Goal: Task Accomplishment & Management: Manage account settings

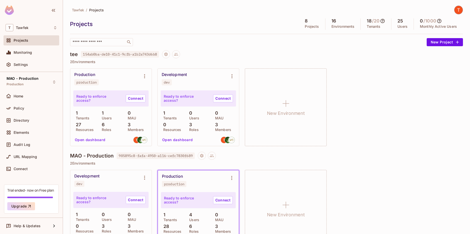
click at [96, 138] on button "Open dashboard" at bounding box center [90, 140] width 35 height 8
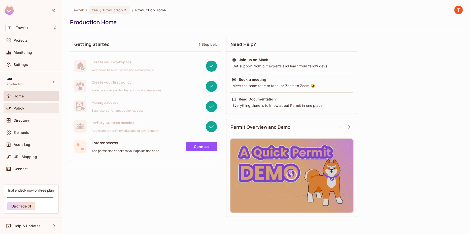
click at [24, 106] on div "Policy" at bounding box center [32, 108] width 52 height 6
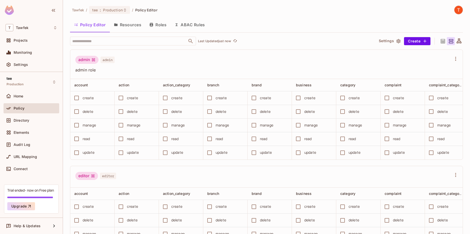
click at [134, 29] on button "Resources" at bounding box center [128, 24] width 36 height 13
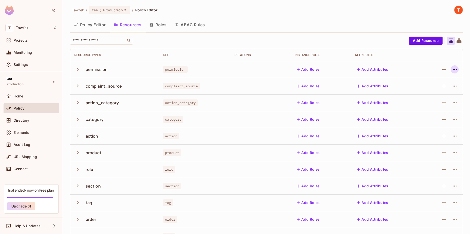
click at [452, 70] on icon "button" at bounding box center [455, 69] width 6 height 6
click at [297, 41] on div at bounding box center [235, 117] width 470 height 234
drag, startPoint x: 149, startPoint y: 24, endPoint x: 143, endPoint y: 27, distance: 6.5
click at [150, 24] on icon "button" at bounding box center [151, 25] width 4 height 4
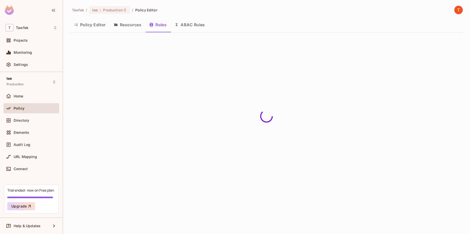
click at [129, 27] on button "Resources" at bounding box center [128, 24] width 36 height 13
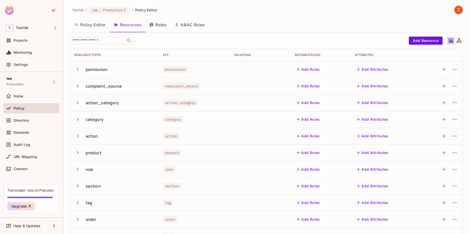
click at [131, 27] on button "Resources" at bounding box center [128, 24] width 36 height 13
click at [105, 27] on button "Policy Editor" at bounding box center [90, 24] width 40 height 13
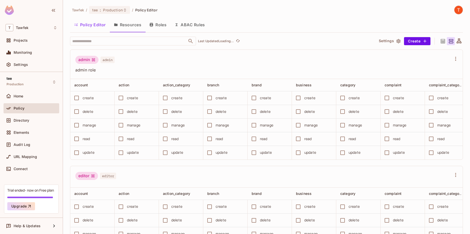
click at [126, 25] on button "Resources" at bounding box center [128, 24] width 36 height 13
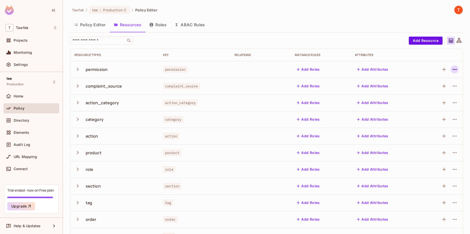
click at [453, 67] on button "button" at bounding box center [455, 69] width 8 height 8
drag, startPoint x: 377, startPoint y: 48, endPoint x: 359, endPoint y: 47, distance: 18.4
click at [377, 48] on div at bounding box center [235, 117] width 470 height 234
click at [112, 9] on span "Production" at bounding box center [113, 10] width 20 height 5
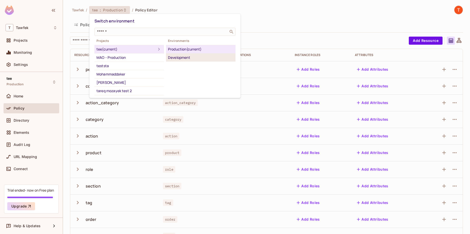
click at [184, 59] on div "Development" at bounding box center [201, 57] width 66 height 6
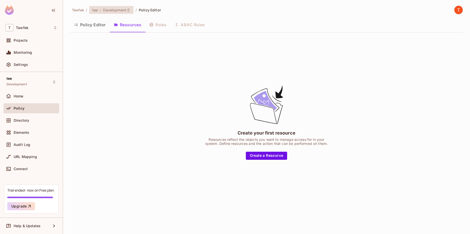
click at [126, 10] on span "Development" at bounding box center [114, 10] width 23 height 5
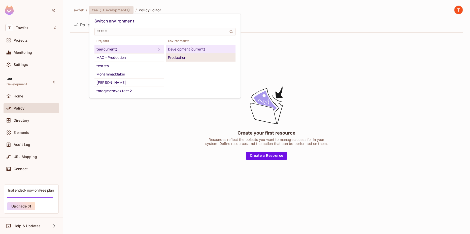
click at [176, 56] on div "Production" at bounding box center [201, 57] width 66 height 6
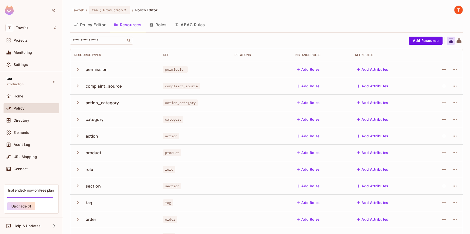
click at [456, 68] on td at bounding box center [441, 69] width 43 height 17
click at [453, 70] on icon "button" at bounding box center [455, 69] width 4 height 1
click at [430, 98] on div "Delete Resource" at bounding box center [431, 100] width 28 height 5
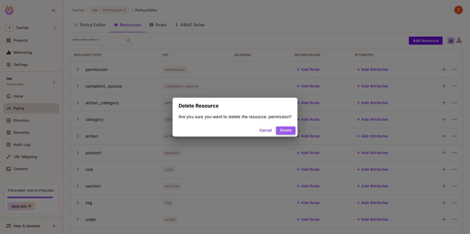
click at [285, 132] on button "Delete" at bounding box center [285, 130] width 19 height 8
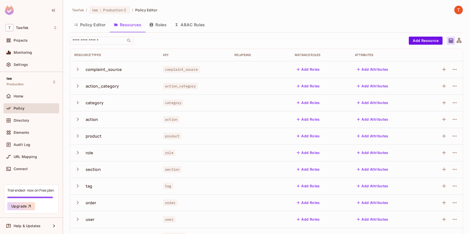
click at [109, 45] on div "​ Add Resource Resource Types Key Relations Instance roles Attributes complaint…" at bounding box center [266, 182] width 393 height 291
click at [108, 42] on input "text" at bounding box center [98, 40] width 53 height 5
type input "**********"
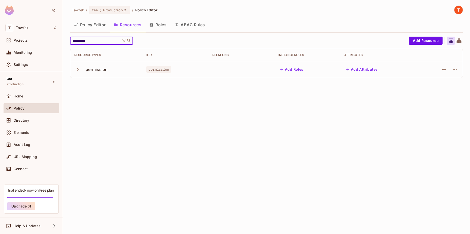
click at [353, 73] on button "Add Attributes" at bounding box center [363, 69] width 36 height 8
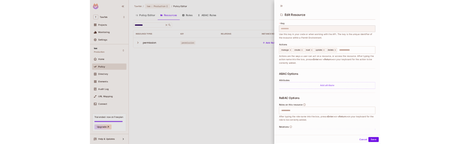
scroll to position [30, 0]
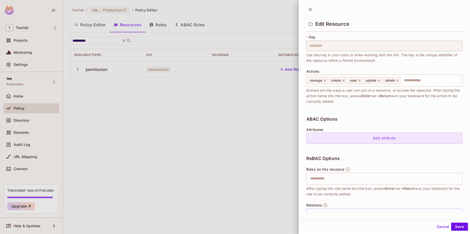
click at [344, 140] on div "Add attribute" at bounding box center [384, 138] width 156 height 11
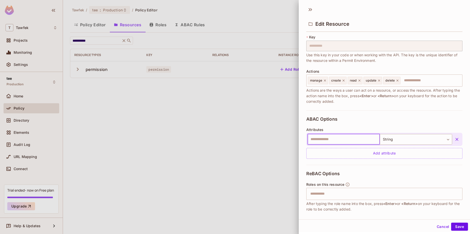
click at [355, 138] on input "text" at bounding box center [344, 139] width 72 height 11
click at [395, 141] on body "**********" at bounding box center [235, 117] width 470 height 234
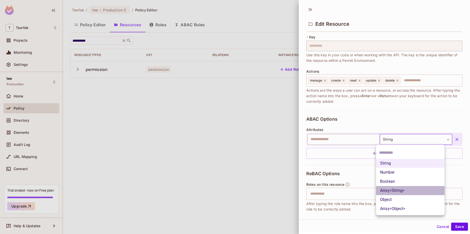
drag, startPoint x: 404, startPoint y: 191, endPoint x: 397, endPoint y: 186, distance: 8.4
click at [404, 191] on li "Array<String>" at bounding box center [410, 190] width 69 height 9
type input "*****"
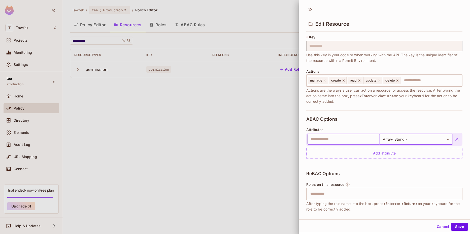
click at [342, 144] on input "text" at bounding box center [344, 139] width 72 height 11
type input "********"
click at [459, 227] on button "Save" at bounding box center [459, 226] width 17 height 8
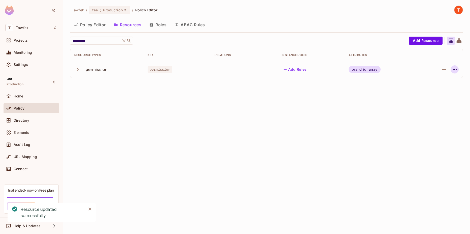
click at [455, 70] on icon "button" at bounding box center [455, 69] width 6 height 6
click at [315, 111] on div at bounding box center [235, 117] width 470 height 234
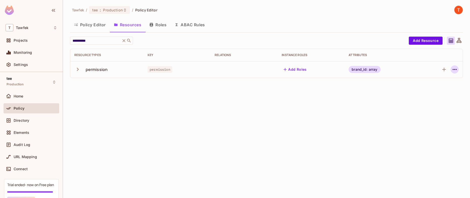
click at [454, 68] on icon "button" at bounding box center [455, 69] width 6 height 6
click at [432, 87] on div "Edit Resource" at bounding box center [433, 89] width 24 height 5
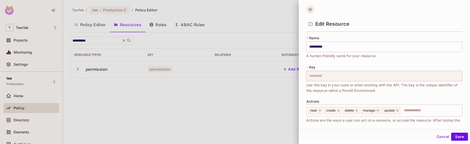
click at [307, 11] on icon at bounding box center [310, 10] width 8 height 8
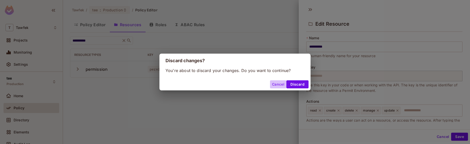
click at [279, 85] on button "Cancel" at bounding box center [278, 84] width 16 height 8
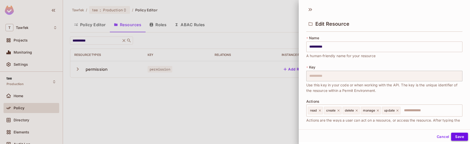
click at [453, 139] on button "Save" at bounding box center [459, 137] width 17 height 8
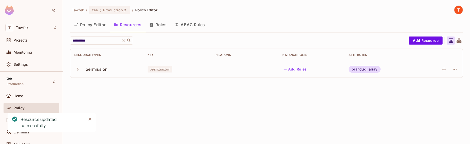
click at [75, 68] on icon "button" at bounding box center [77, 69] width 7 height 7
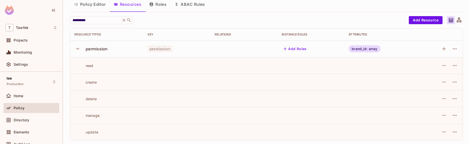
scroll to position [21, 0]
click at [364, 48] on div "brand_id: array" at bounding box center [365, 48] width 32 height 7
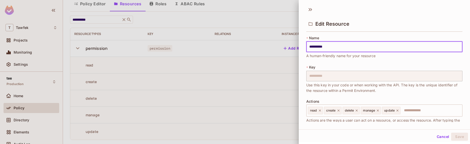
click at [364, 48] on input "**********" at bounding box center [384, 47] width 156 height 11
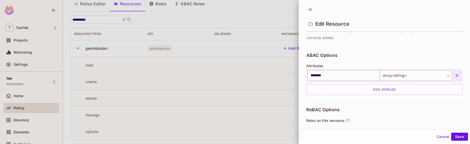
scroll to position [88, 0]
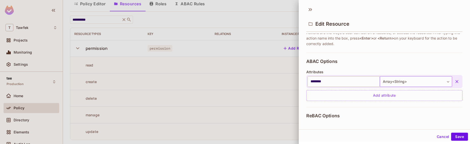
click at [402, 81] on body "**********" at bounding box center [235, 72] width 470 height 144
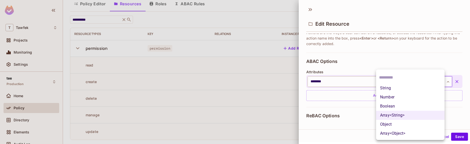
click at [393, 114] on li "Array<String>" at bounding box center [410, 115] width 69 height 9
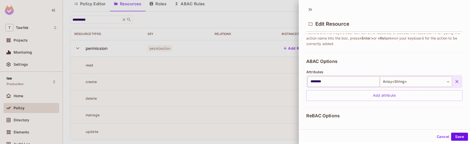
click at [455, 80] on icon "button" at bounding box center [457, 81] width 5 height 5
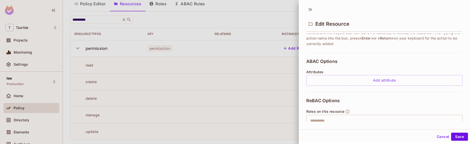
click at [453, 132] on div "Cancel Save" at bounding box center [384, 137] width 171 height 12
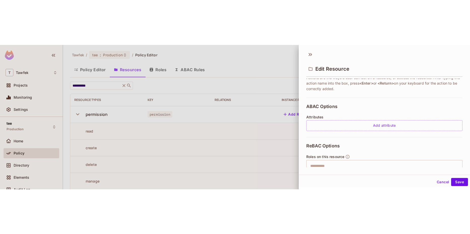
scroll to position [44, 0]
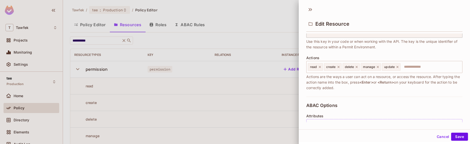
click at [236, 107] on div at bounding box center [235, 72] width 470 height 144
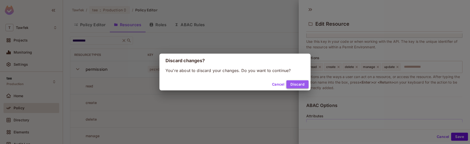
click at [299, 83] on button "Discard" at bounding box center [298, 84] width 22 height 8
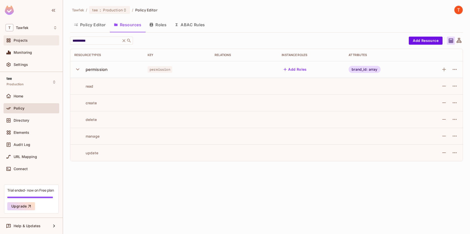
click at [19, 39] on span "Projects" at bounding box center [21, 40] width 14 height 4
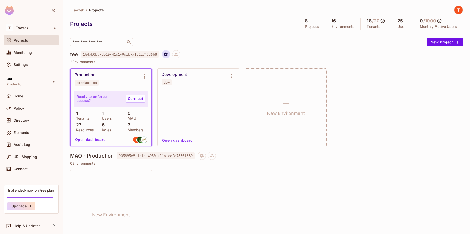
click at [167, 52] on button "Project settings" at bounding box center [166, 54] width 8 height 8
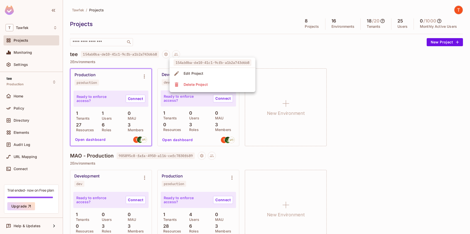
click at [182, 83] on span "Delete Project" at bounding box center [195, 84] width 27 height 8
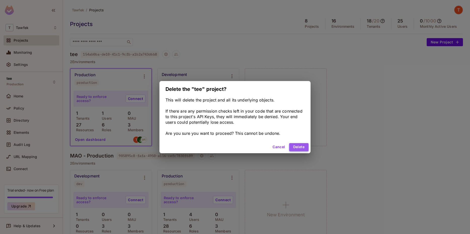
click at [297, 146] on button "Delete" at bounding box center [298, 147] width 19 height 8
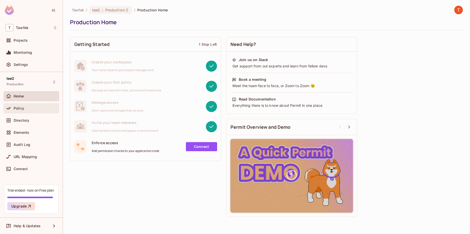
click at [18, 111] on div "Policy" at bounding box center [32, 108] width 56 height 10
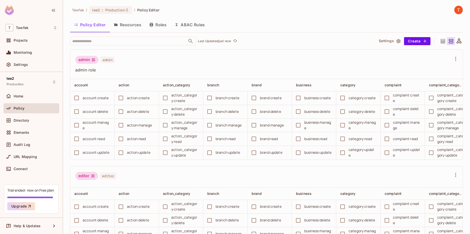
click at [134, 27] on button "Resources" at bounding box center [128, 24] width 36 height 13
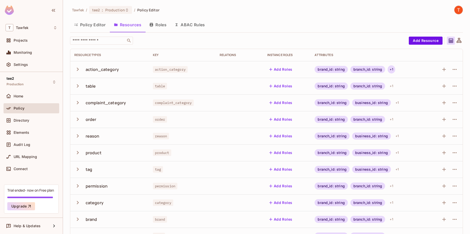
click at [389, 70] on div "+ 1" at bounding box center [391, 69] width 7 height 8
click at [355, 76] on div at bounding box center [235, 117] width 470 height 234
click at [454, 70] on icon "button" at bounding box center [455, 69] width 6 height 6
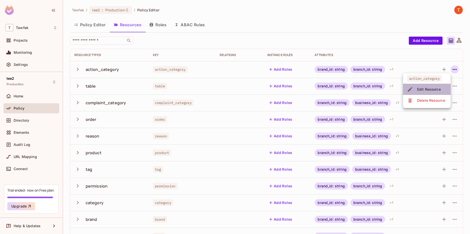
click at [438, 89] on div "Edit Resource" at bounding box center [429, 89] width 24 height 5
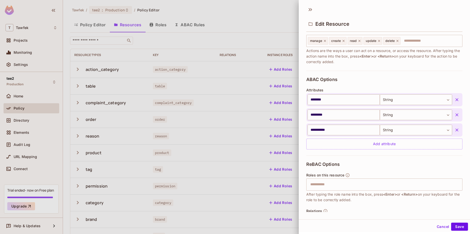
scroll to position [89, 0]
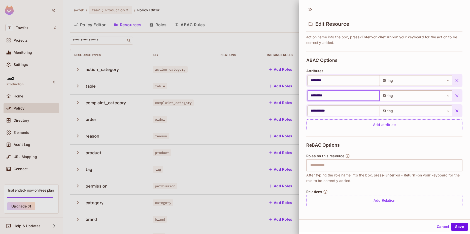
click at [332, 96] on input "*********" at bounding box center [344, 95] width 72 height 11
click at [337, 81] on input "********" at bounding box center [344, 80] width 72 height 11
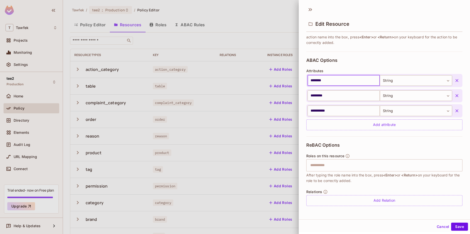
click at [337, 81] on input "********" at bounding box center [344, 80] width 72 height 11
